Goal: Task Accomplishment & Management: Complete application form

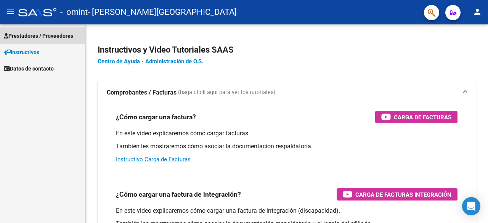
click at [62, 35] on span "Prestadores / Proveedores" at bounding box center [38, 36] width 69 height 8
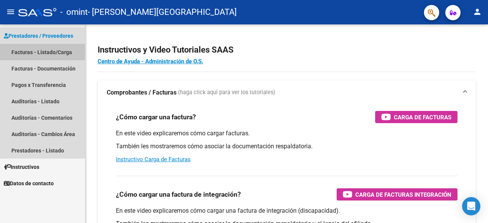
click at [39, 50] on link "Facturas - Listado/Carga" at bounding box center [42, 52] width 85 height 16
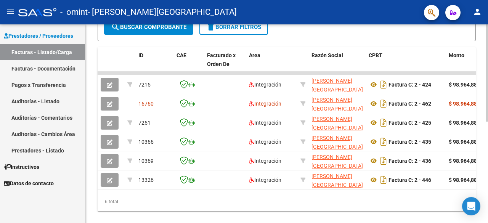
scroll to position [190, 0]
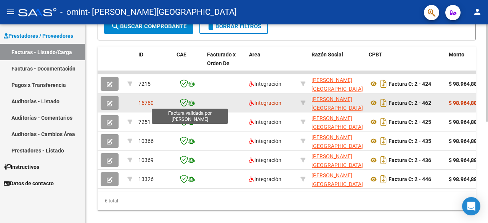
click at [184, 99] on icon at bounding box center [184, 102] width 8 height 8
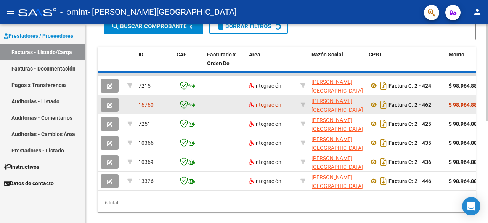
scroll to position [191, 0]
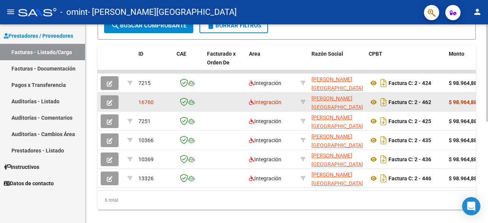
click at [113, 102] on button "button" at bounding box center [110, 102] width 18 height 14
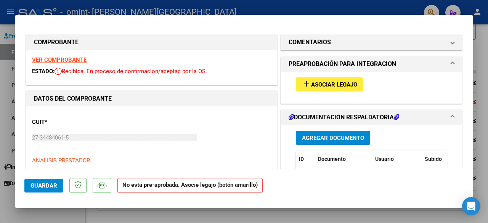
click at [338, 84] on span "Asociar Legajo" at bounding box center [334, 84] width 46 height 7
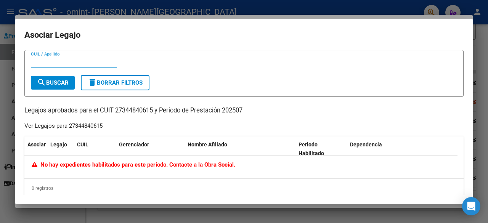
scroll to position [8, 0]
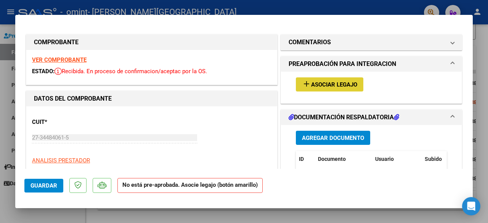
type input "$ 0,00"
